Goal: Find specific page/section: Find specific page/section

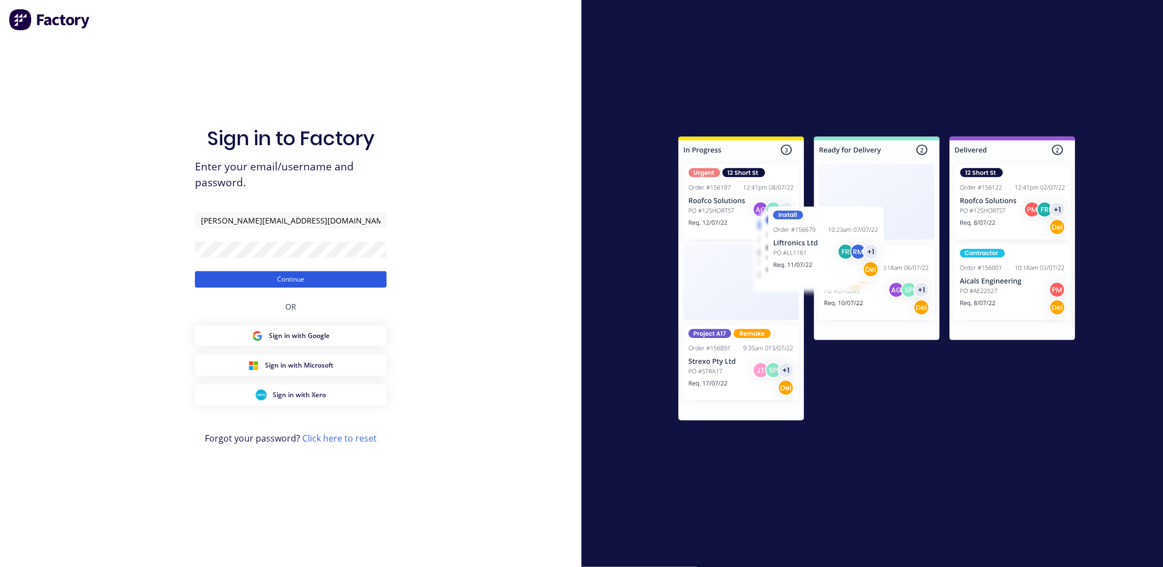
click at [345, 285] on button "Continue" at bounding box center [291, 279] width 192 height 16
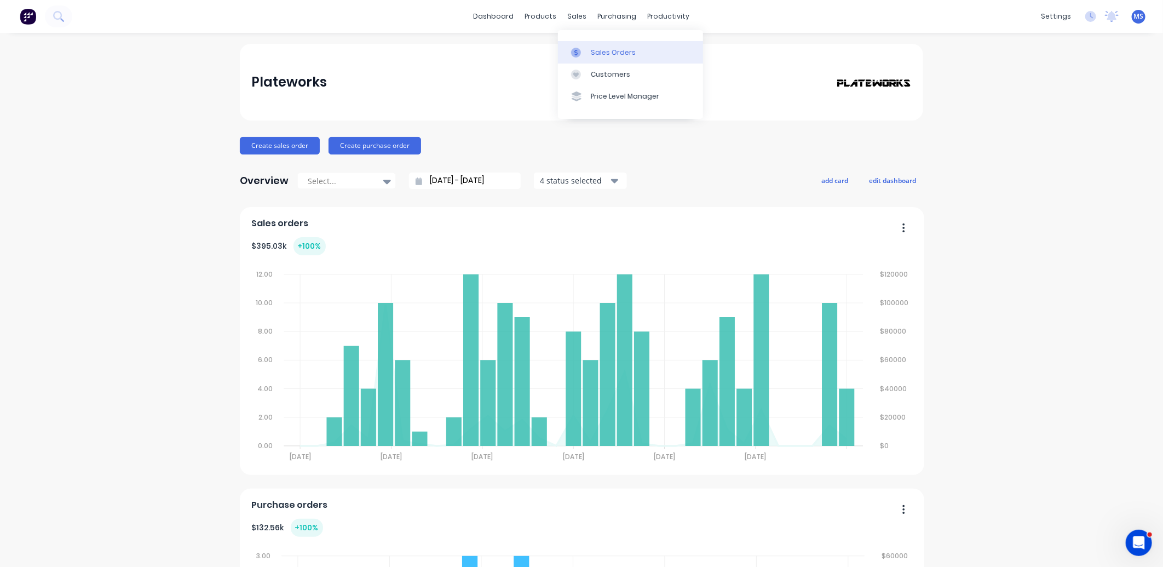
click at [610, 50] on div "Sales Orders" at bounding box center [613, 53] width 45 height 10
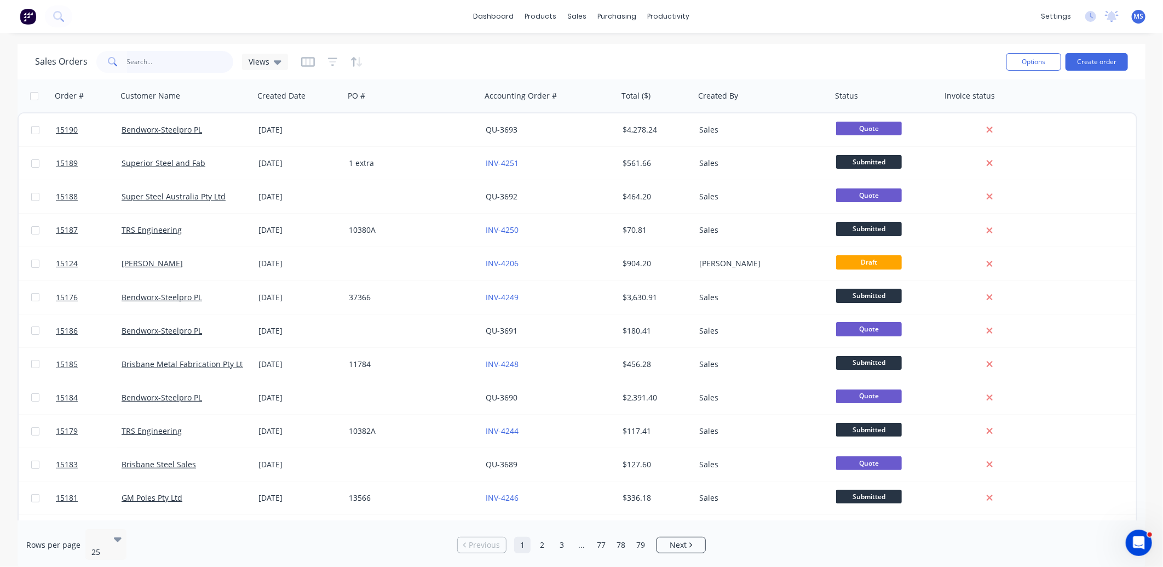
click at [162, 56] on input "text" at bounding box center [180, 62] width 107 height 22
click at [606, 67] on link "Customers" at bounding box center [635, 74] width 145 height 22
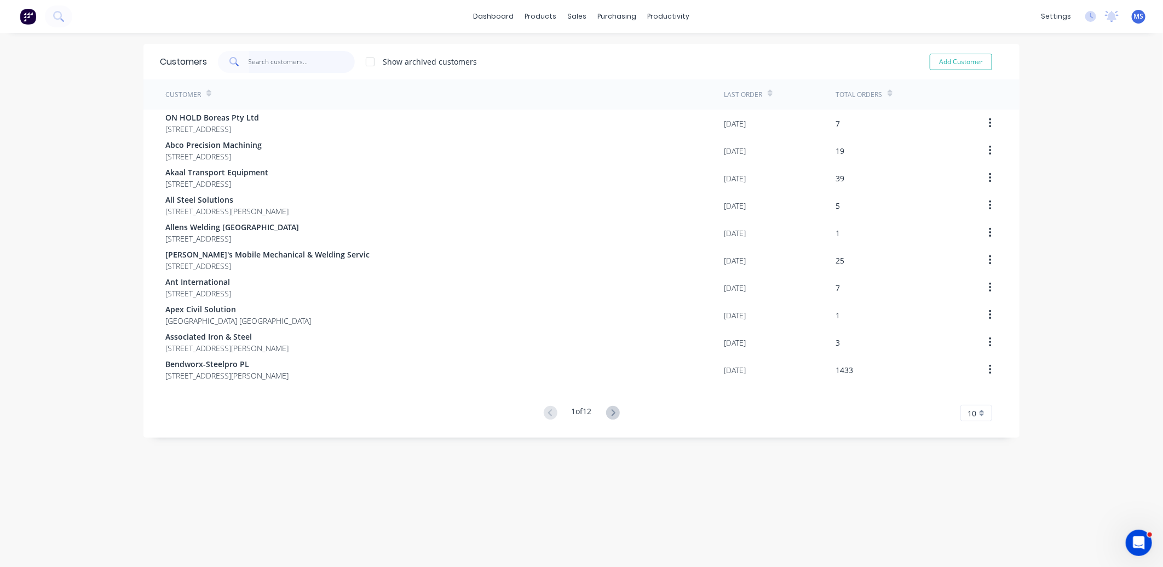
click at [282, 67] on input "text" at bounding box center [302, 62] width 107 height 22
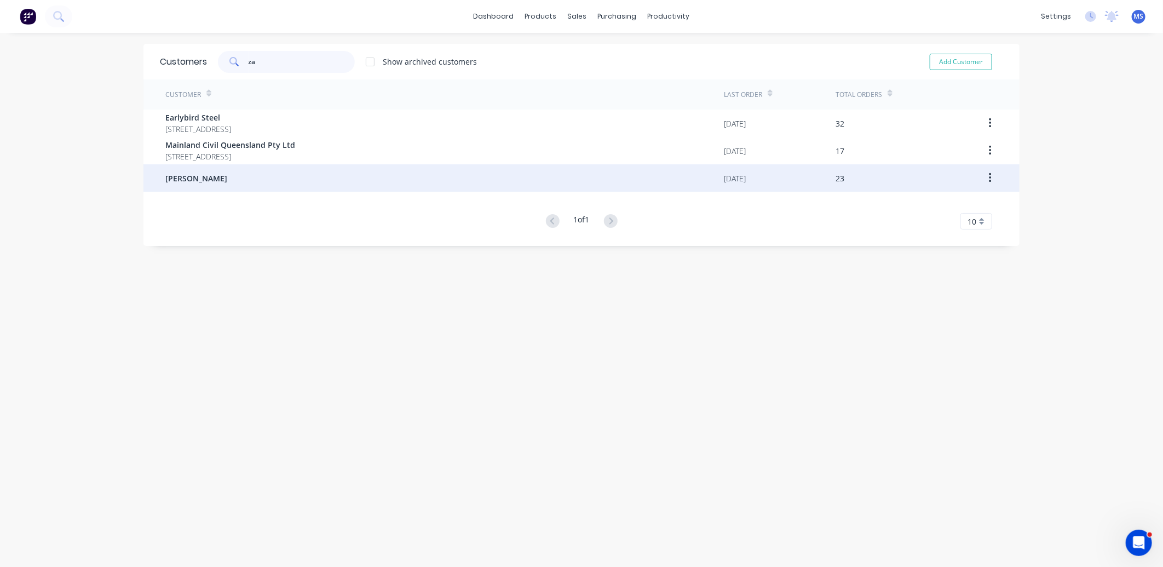
type input "za"
click at [268, 178] on div "[PERSON_NAME]" at bounding box center [444, 177] width 558 height 27
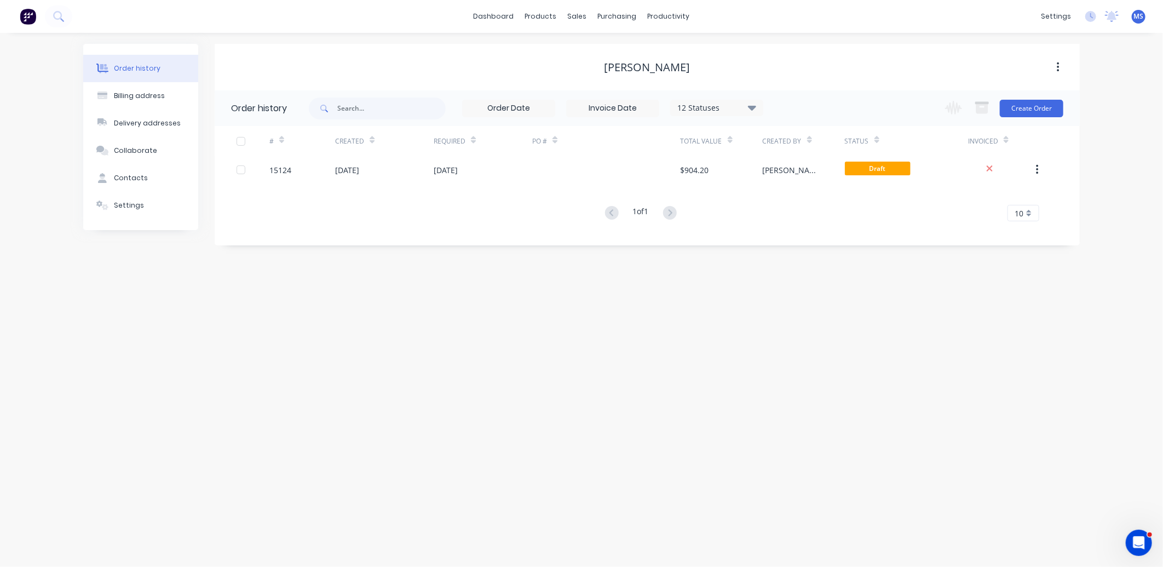
click at [754, 105] on icon at bounding box center [752, 107] width 8 height 13
click at [807, 234] on label at bounding box center [807, 234] width 0 height 0
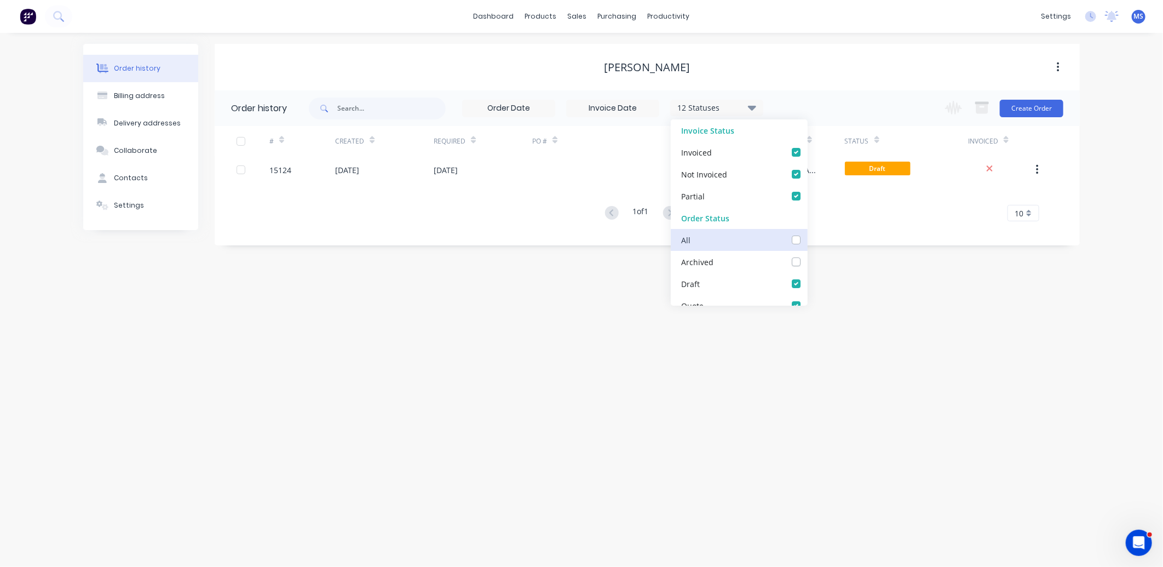
click at [807, 241] on input "checkbox" at bounding box center [811, 239] width 9 height 10
checkbox input "true"
click at [452, 288] on div "Order history Billing address Delivery addresses Collaborate Contacts Settings …" at bounding box center [581, 300] width 1163 height 534
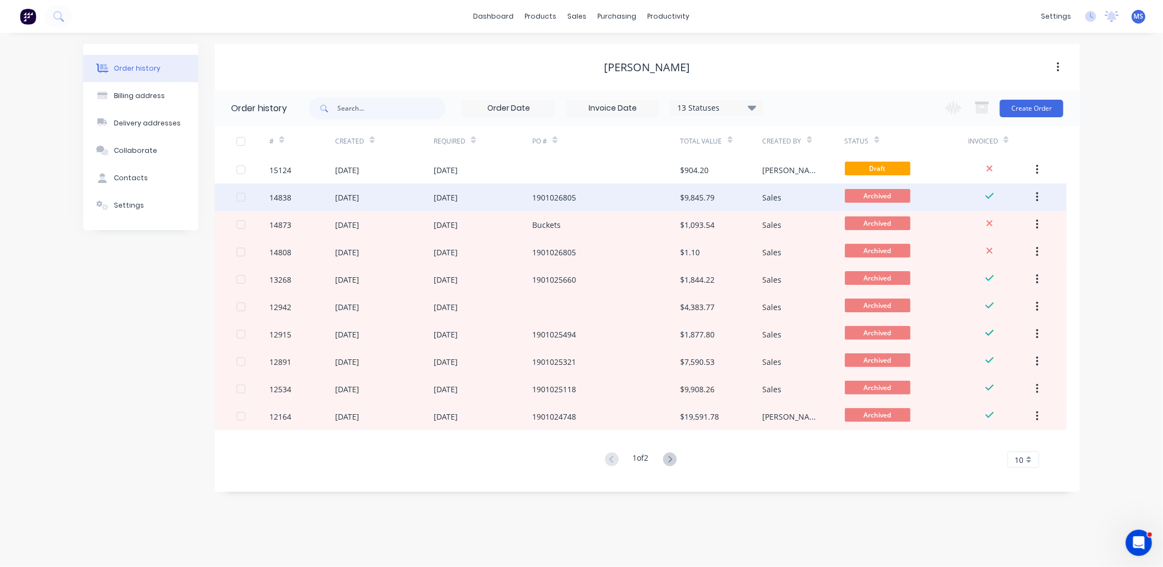
click at [305, 200] on div "14838" at bounding box center [302, 196] width 66 height 27
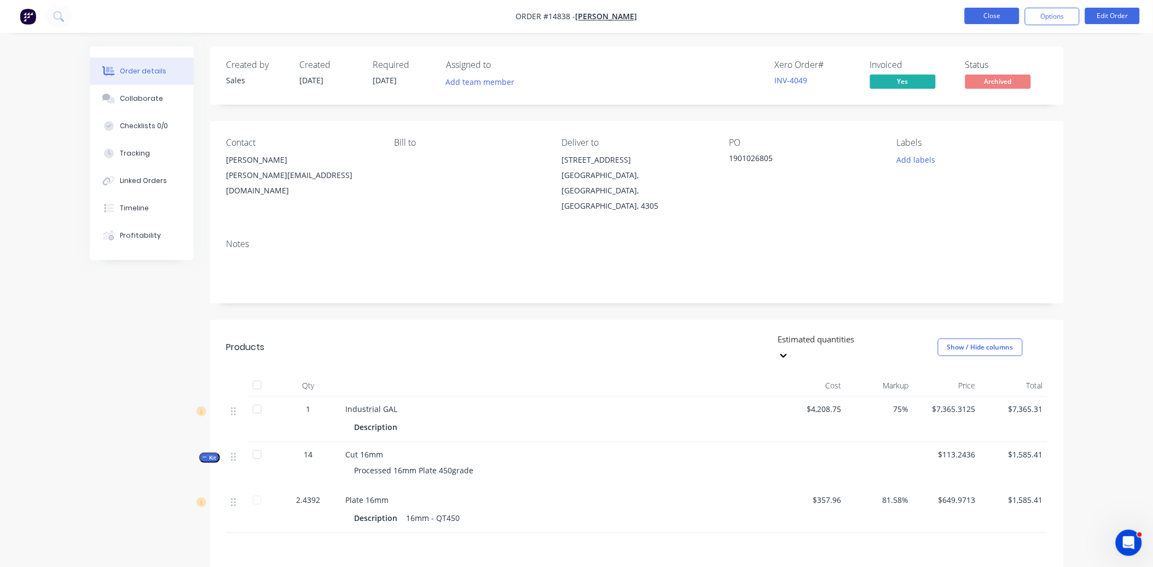
click at [1005, 24] on button "Close" at bounding box center [992, 16] width 55 height 16
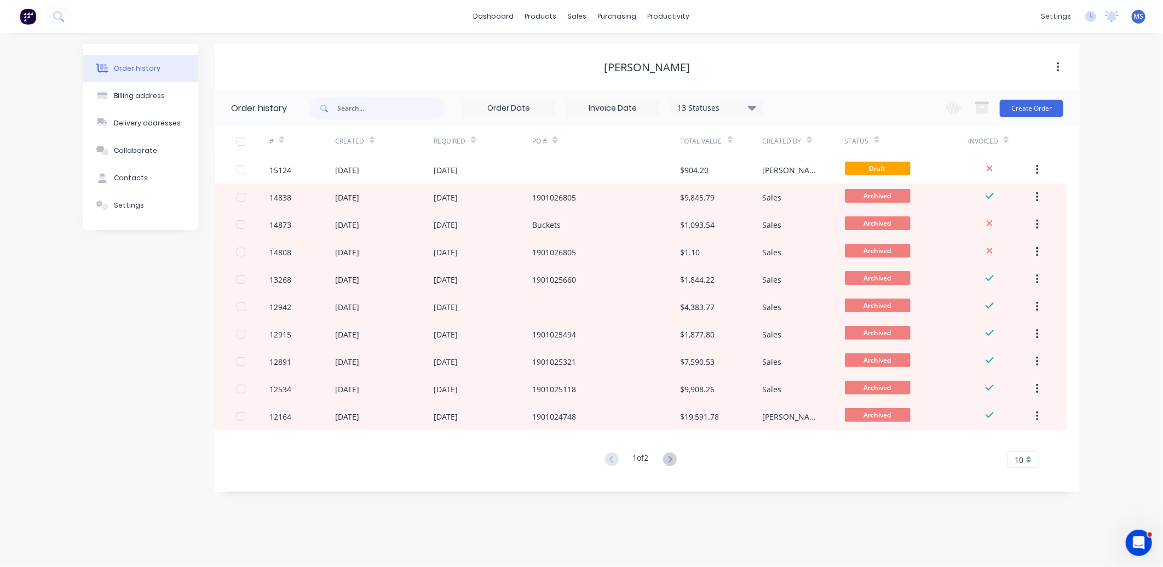
click at [1003, 77] on div "[PERSON_NAME]" at bounding box center [647, 67] width 865 height 47
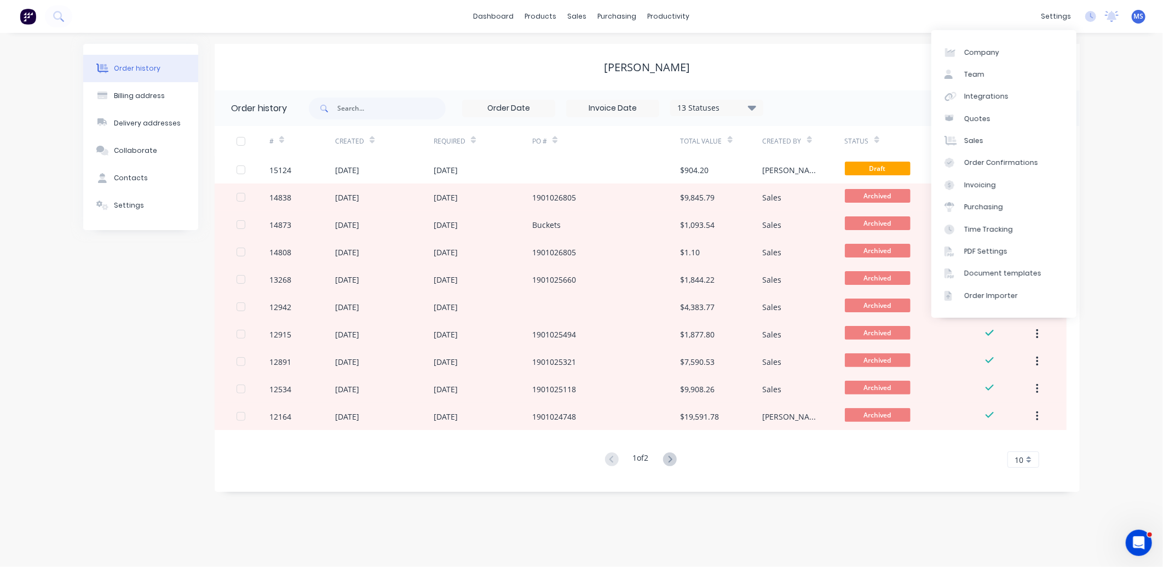
click at [827, 62] on div "[PERSON_NAME]" at bounding box center [647, 67] width 865 height 13
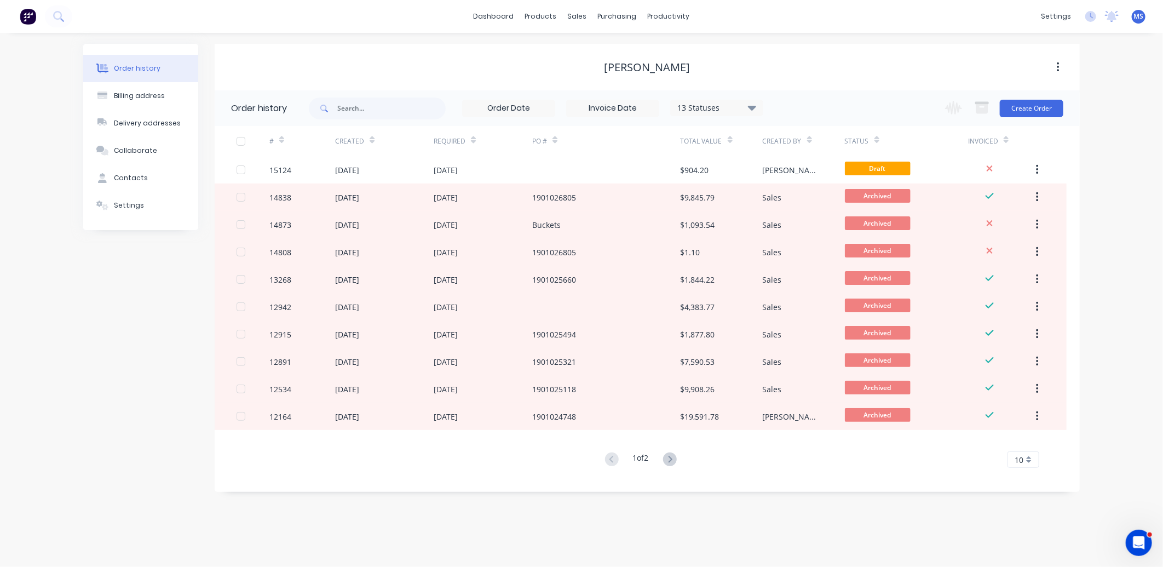
click at [475, 66] on div "[PERSON_NAME]" at bounding box center [647, 67] width 865 height 13
drag, startPoint x: 619, startPoint y: 62, endPoint x: 688, endPoint y: 62, distance: 69.5
click at [688, 62] on div "[PERSON_NAME]" at bounding box center [647, 67] width 865 height 13
drag, startPoint x: 688, startPoint y: 62, endPoint x: 851, endPoint y: 80, distance: 163.5
click at [851, 80] on div "[PERSON_NAME]" at bounding box center [647, 67] width 865 height 47
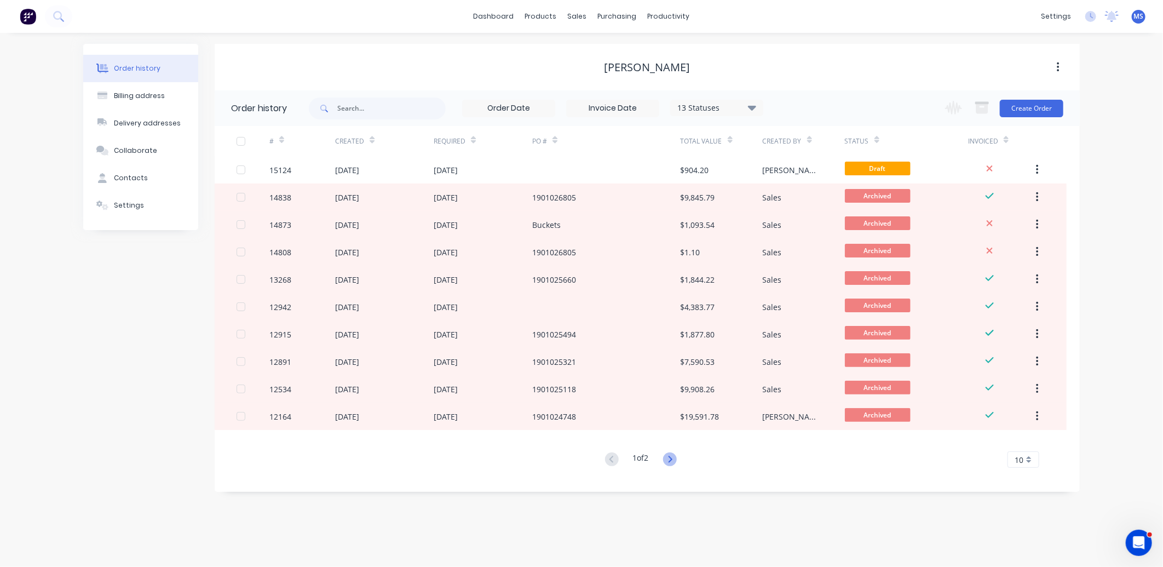
click at [669, 457] on icon at bounding box center [670, 459] width 14 height 14
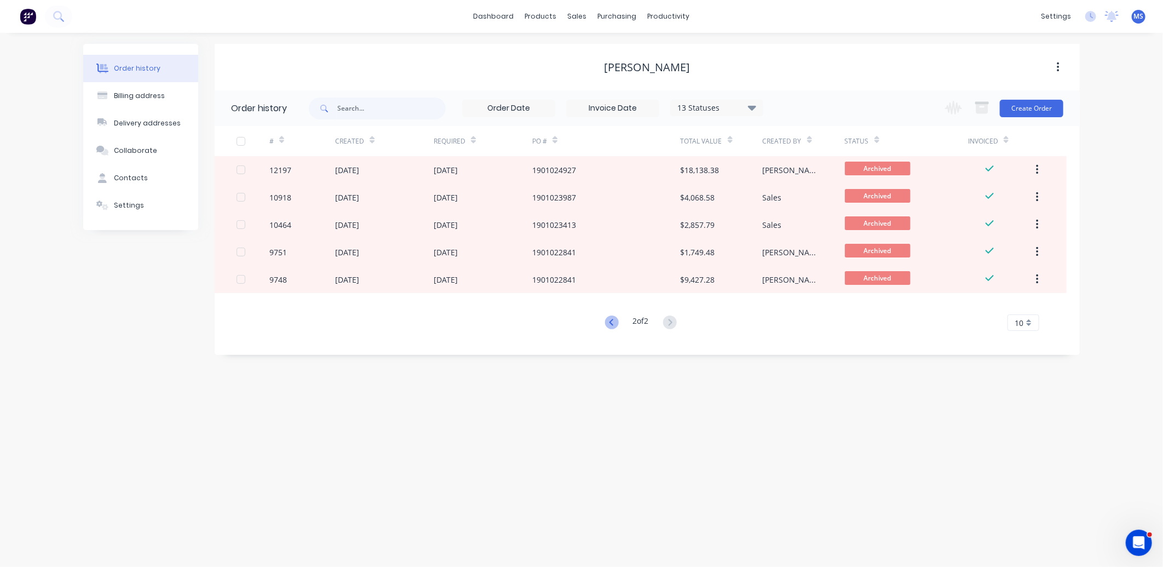
click at [605, 317] on icon at bounding box center [612, 322] width 14 height 14
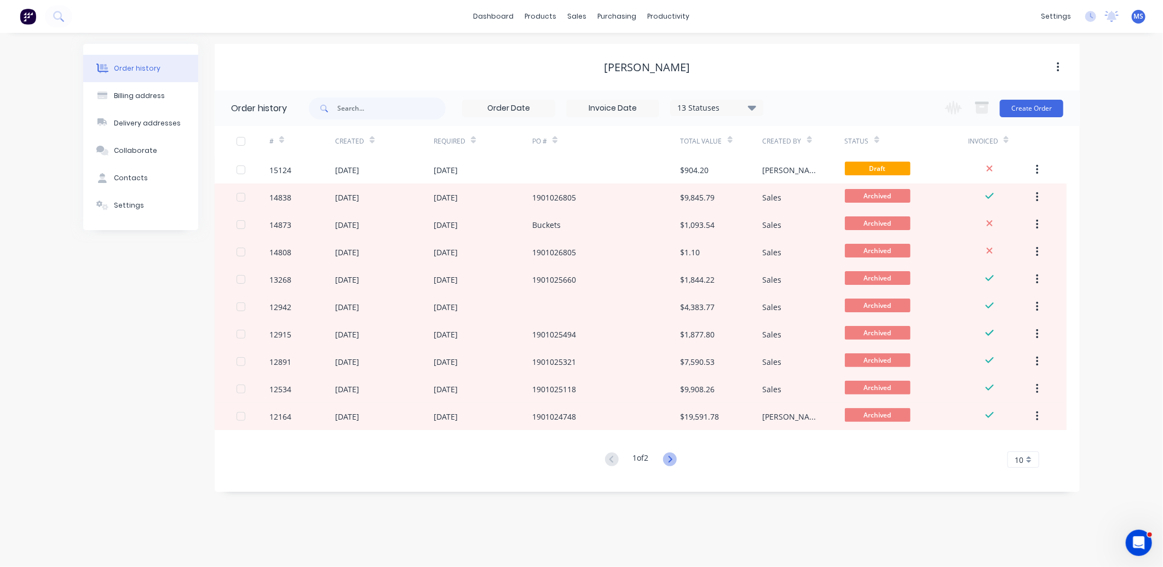
click at [669, 461] on icon at bounding box center [670, 459] width 14 height 14
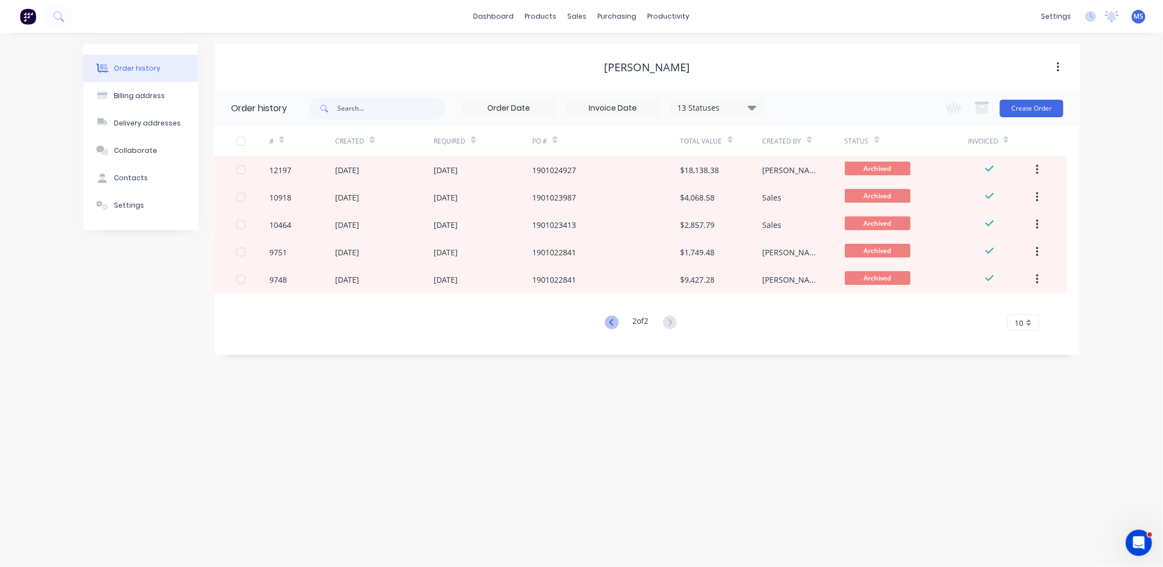
click at [605, 322] on icon at bounding box center [612, 322] width 14 height 14
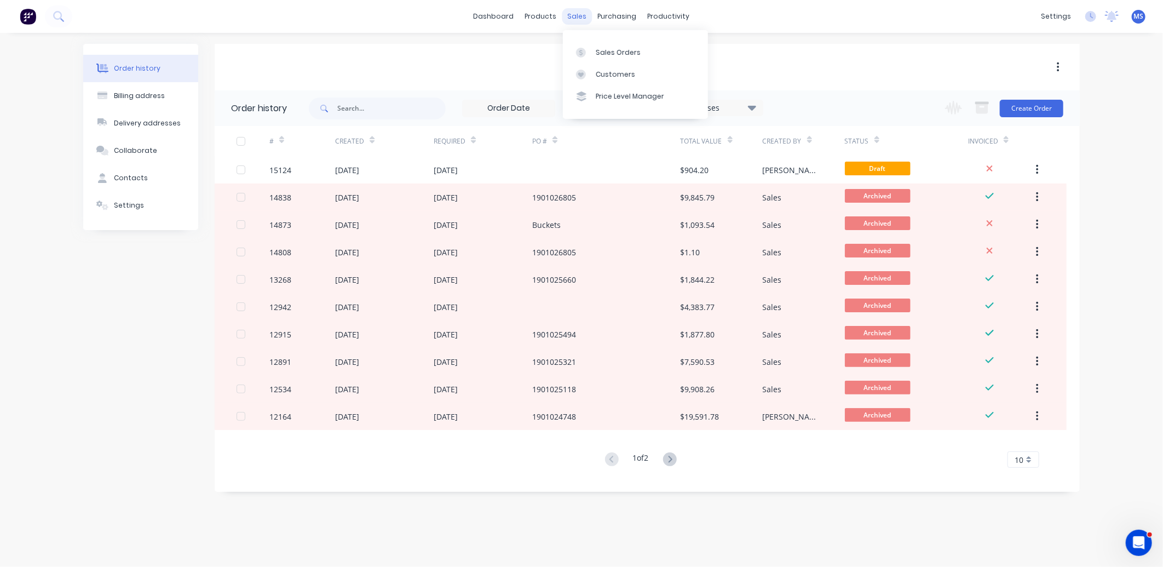
click at [578, 12] on div "sales" at bounding box center [577, 16] width 30 height 16
click at [623, 58] on link "Sales Orders" at bounding box center [635, 52] width 145 height 22
